Goal: Download file/media

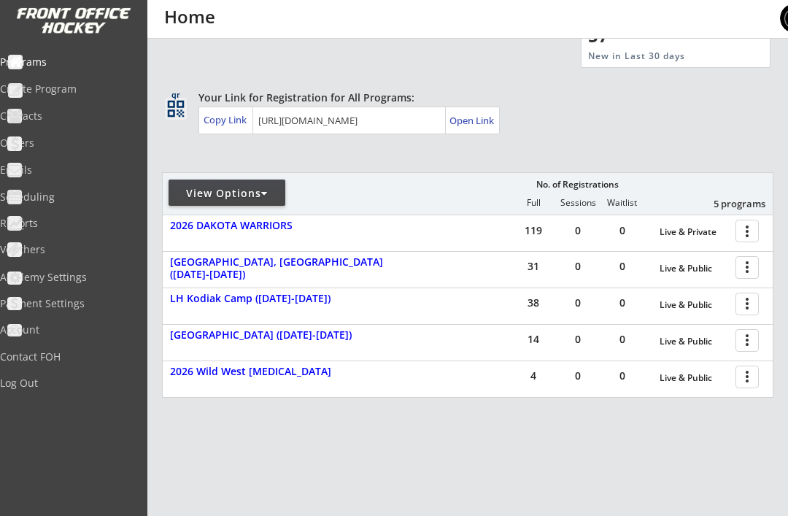
scroll to position [95, 0]
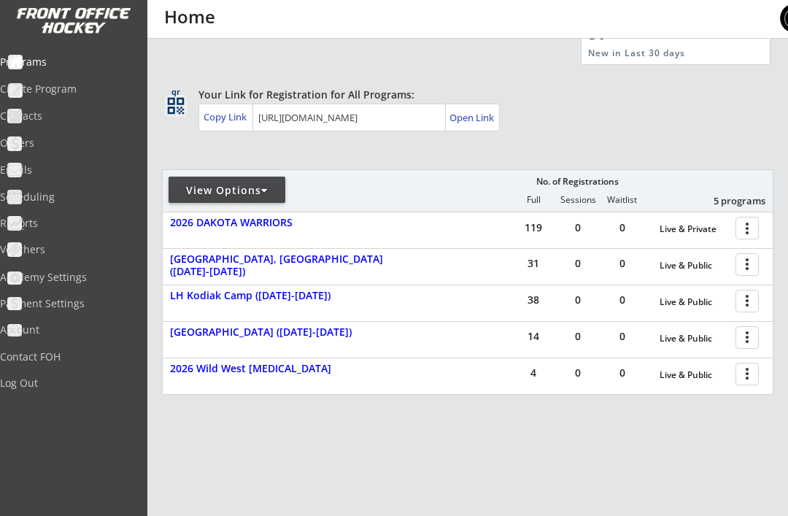
click at [744, 269] on div at bounding box center [750, 264] width 26 height 26
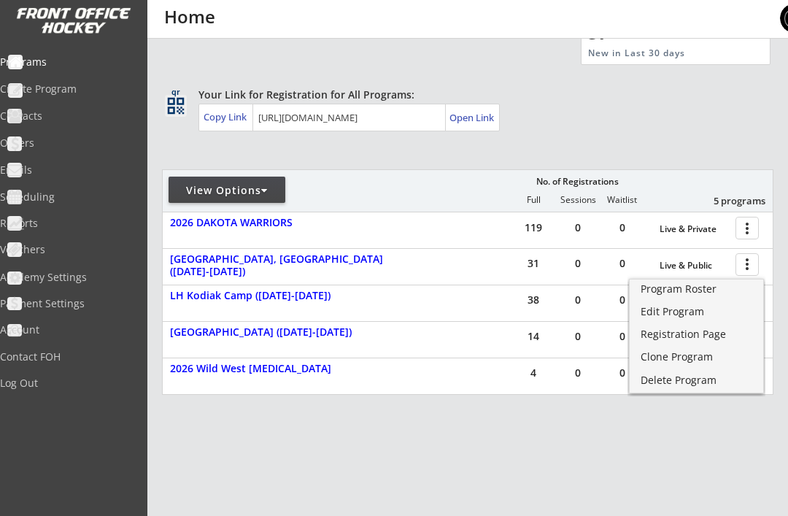
click at [678, 293] on div "Program Roster" at bounding box center [697, 289] width 112 height 10
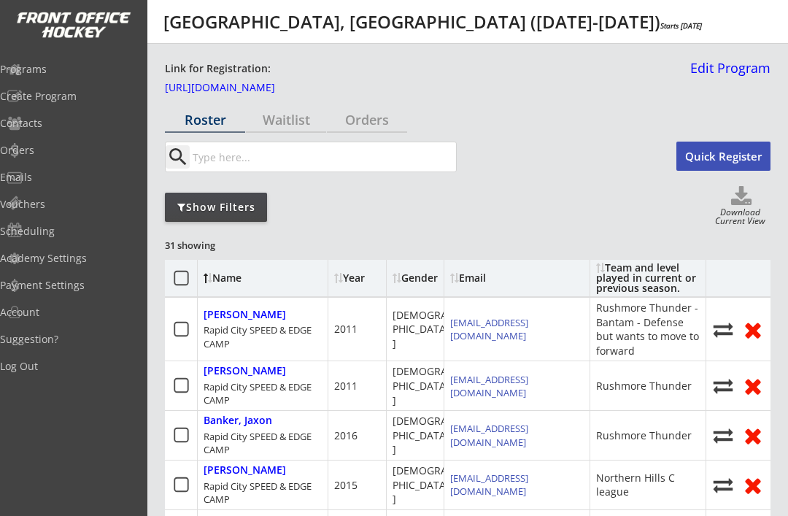
click at [358, 278] on div "Year" at bounding box center [356, 278] width 45 height 10
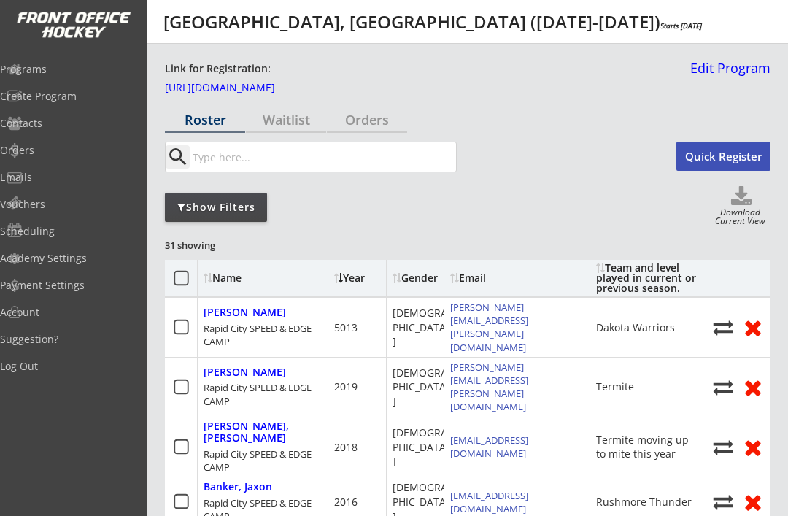
click at [731, 204] on icon at bounding box center [741, 197] width 58 height 22
select select ""Player Info""
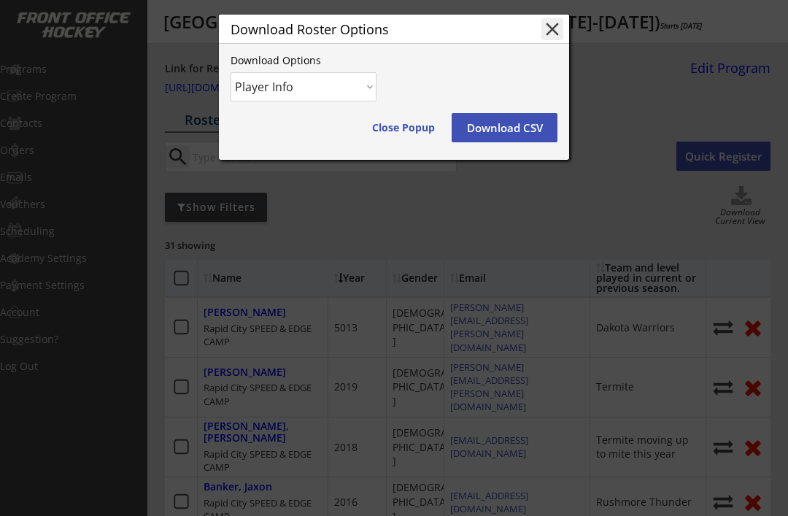
click at [517, 126] on button "Download CSV" at bounding box center [505, 127] width 106 height 29
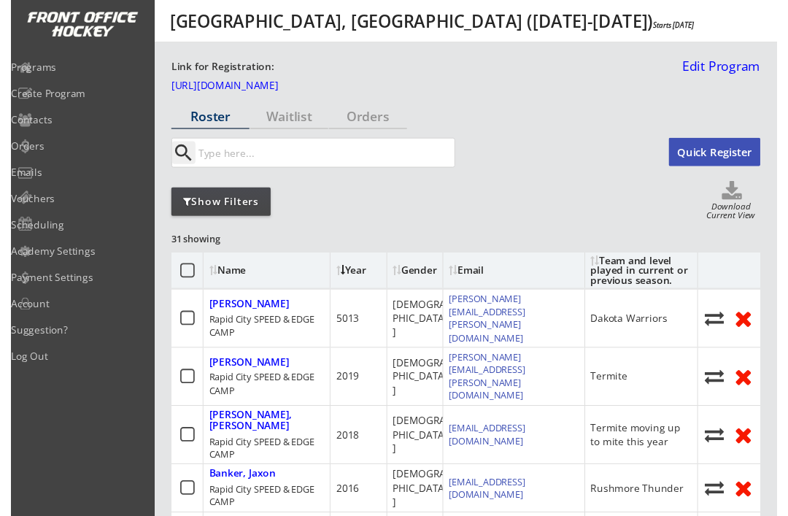
scroll to position [15, 0]
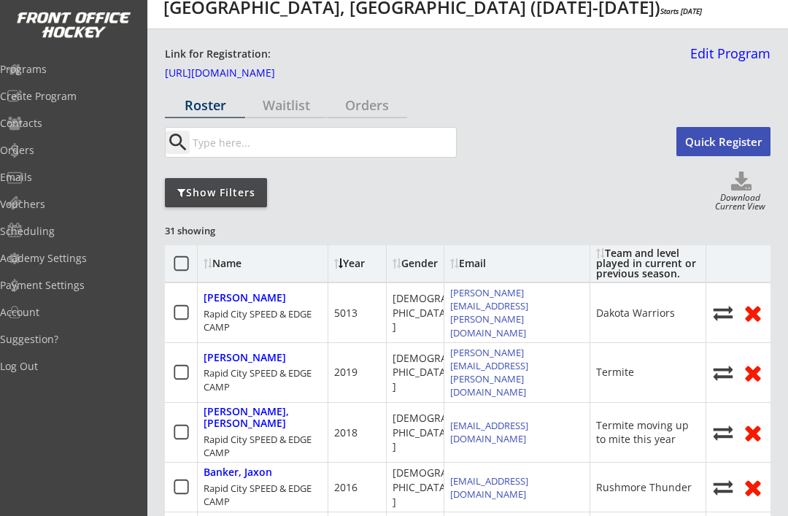
click at [69, 69] on div "Programs" at bounding box center [69, 69] width 139 height 10
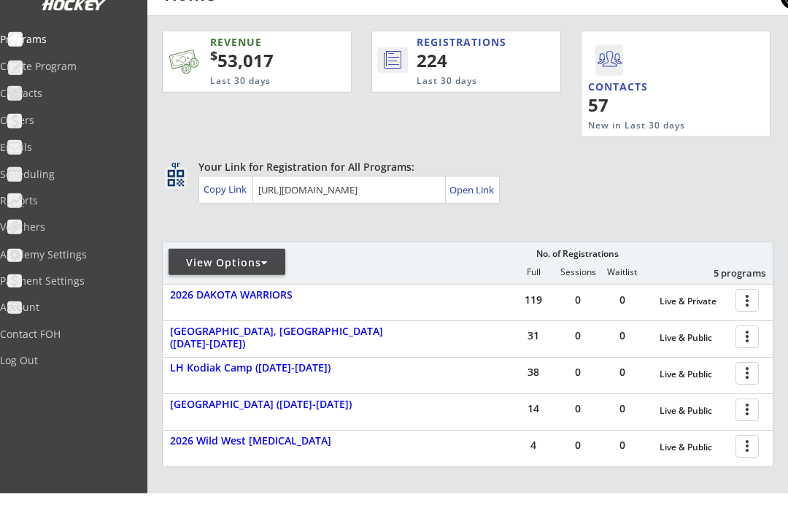
scroll to position [95, 0]
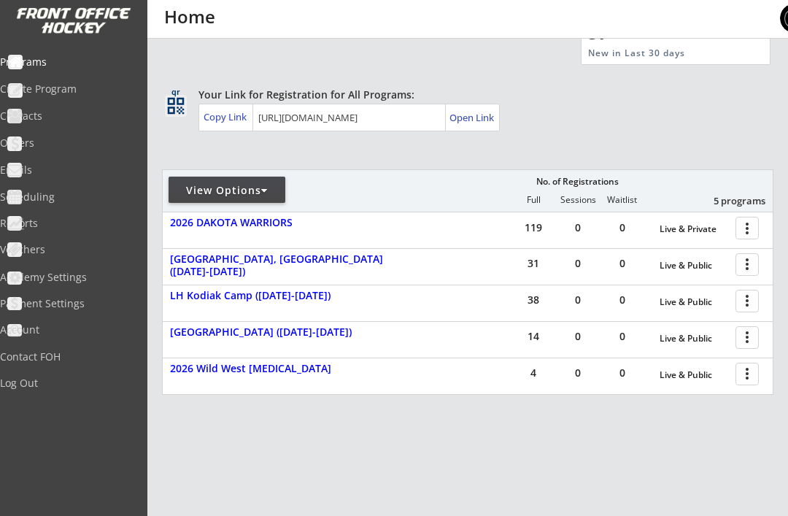
click at [267, 190] on div at bounding box center [264, 190] width 7 height 10
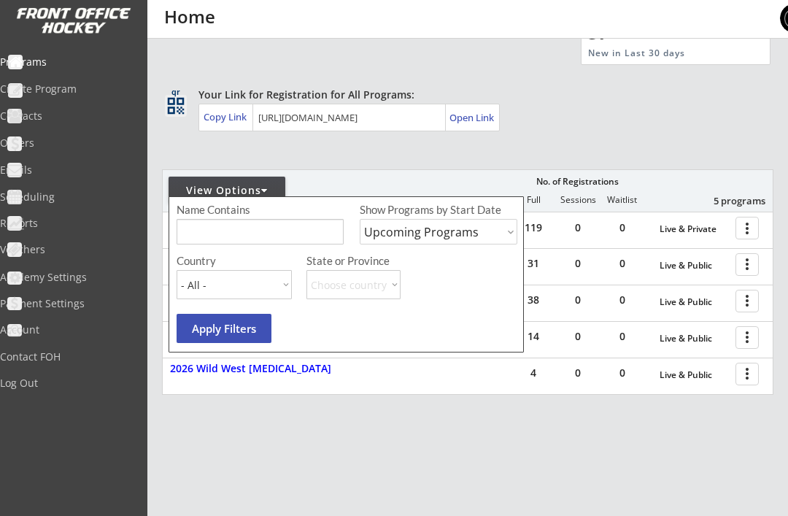
click at [506, 233] on select "Upcoming Programs Past Programs Specific Date Range" at bounding box center [439, 232] width 158 height 26
select select ""Past Programs""
click at [225, 326] on button "Apply Filters" at bounding box center [224, 328] width 95 height 29
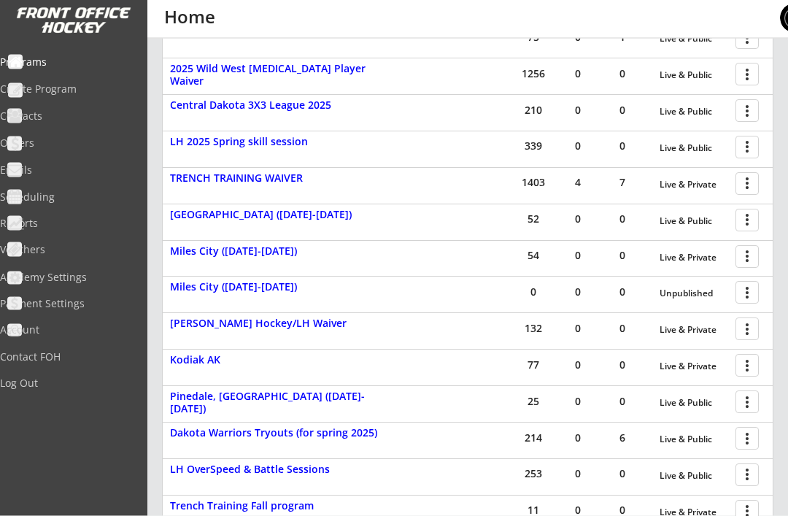
scroll to position [881, 0]
click at [750, 279] on div at bounding box center [750, 292] width 26 height 26
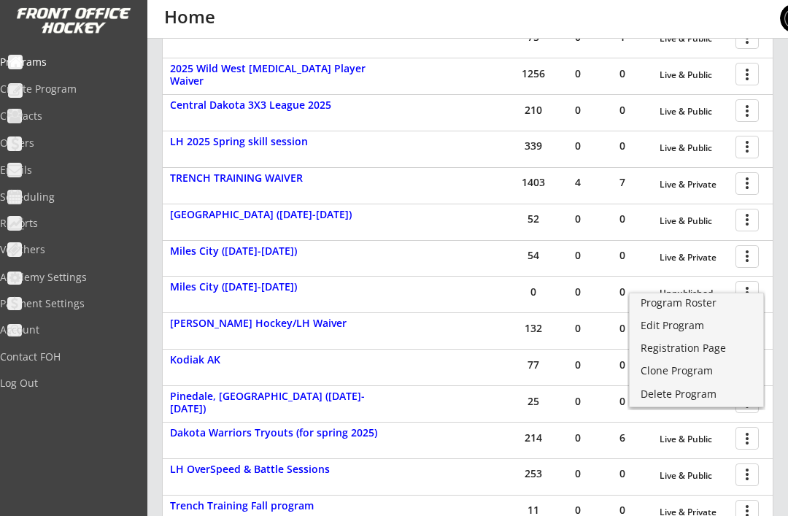
click at [682, 325] on div "Edit Program" at bounding box center [697, 325] width 112 height 10
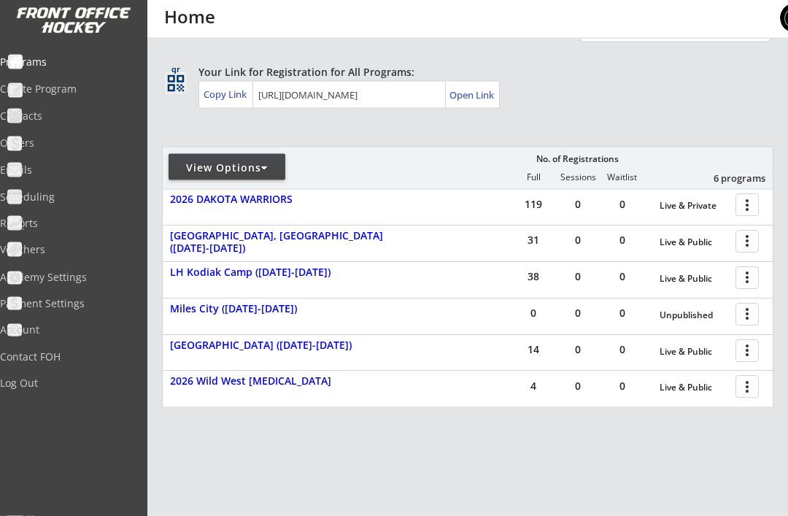
scroll to position [115, 0]
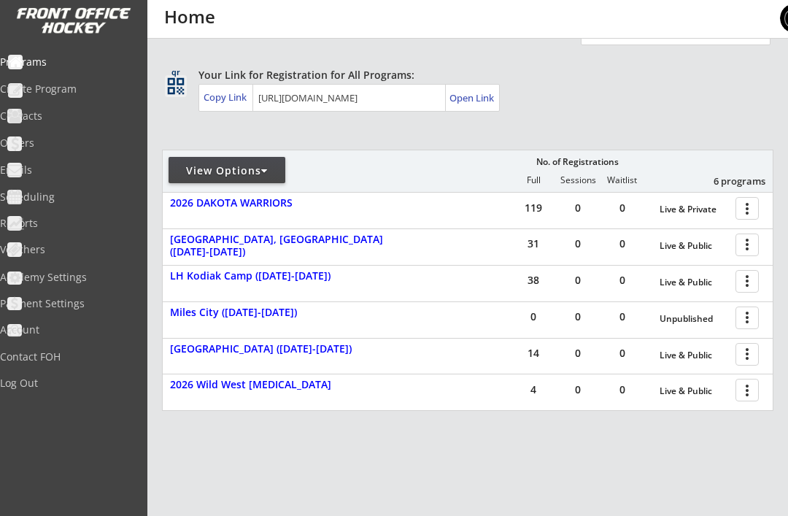
click at [747, 313] on div at bounding box center [750, 317] width 26 height 26
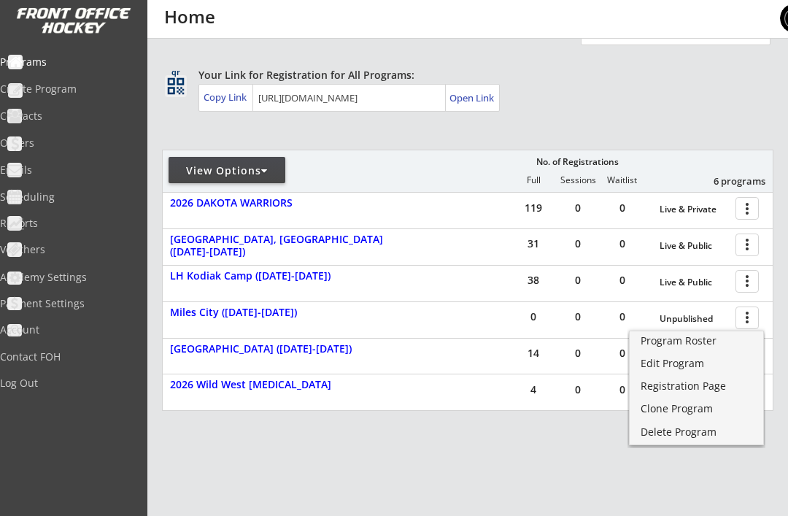
click at [679, 387] on div "Registration Page" at bounding box center [697, 386] width 112 height 10
